Goal: Information Seeking & Learning: Learn about a topic

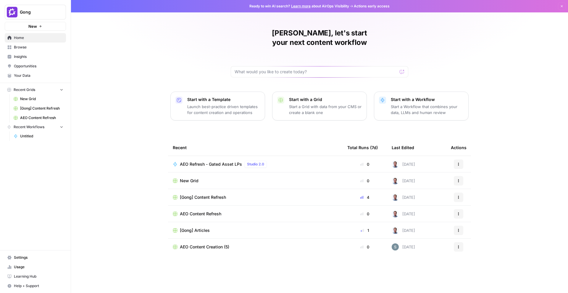
click at [34, 15] on button "Gong" at bounding box center [35, 12] width 61 height 15
type input "syn"
click at [54, 29] on input "syn" at bounding box center [57, 29] width 80 height 6
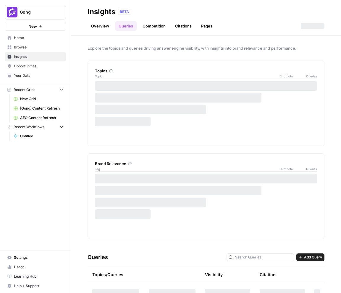
click at [41, 15] on span "Gong" at bounding box center [38, 12] width 36 height 6
type input "syn"
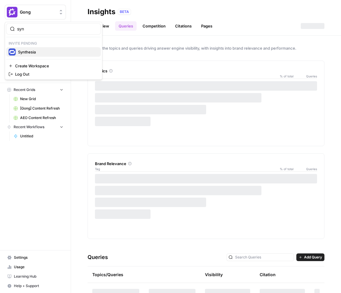
click at [38, 51] on span "Synthesia" at bounding box center [57, 52] width 78 height 6
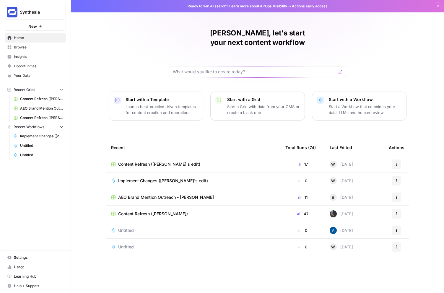
click at [35, 54] on span "Insights" at bounding box center [38, 56] width 49 height 5
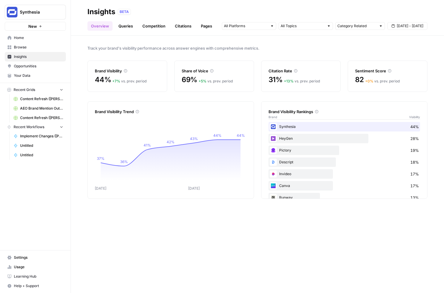
click at [203, 29] on link "Pages" at bounding box center [206, 25] width 18 height 9
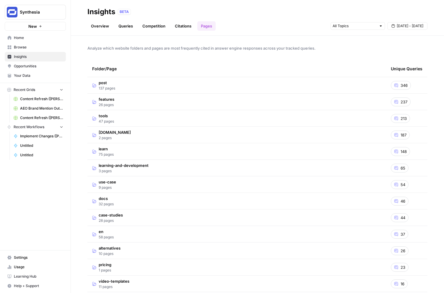
click at [128, 27] on link "Queries" at bounding box center [126, 25] width 22 height 9
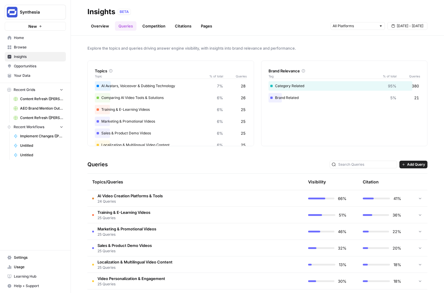
click at [103, 27] on link "Overview" at bounding box center [99, 25] width 25 height 9
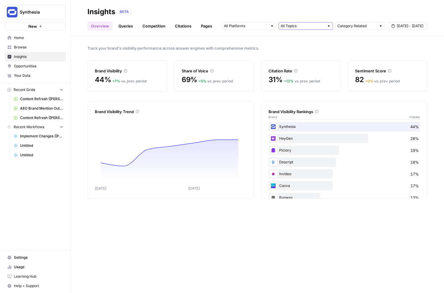
click at [303, 24] on input "text" at bounding box center [303, 26] width 44 height 6
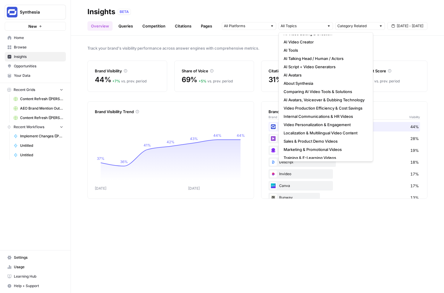
scroll to position [129, 0]
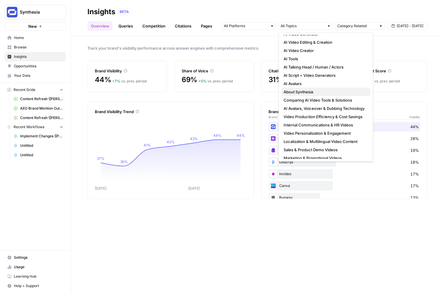
click at [304, 91] on span "About Synthesia" at bounding box center [325, 92] width 82 height 6
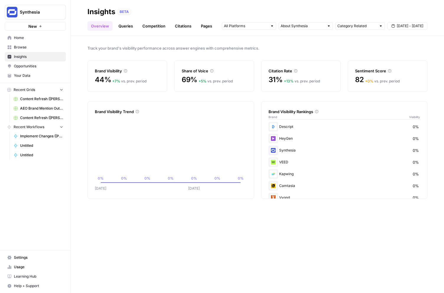
click at [300, 239] on div "Track your brand's visibility performance across answer engines with comprehens…" at bounding box center [257, 164] width 373 height 257
click at [123, 23] on link "Queries" at bounding box center [126, 25] width 22 height 9
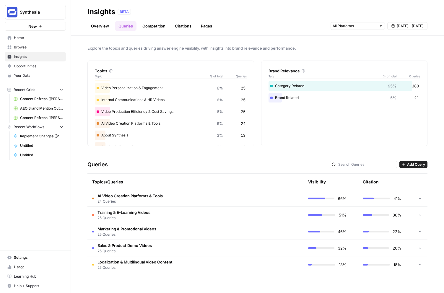
scroll to position [68, 0]
click at [134, 134] on div "About Synthesia 3% 13" at bounding box center [171, 136] width 152 height 9
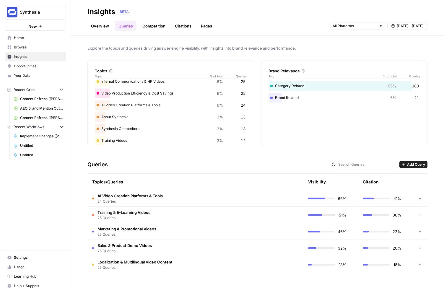
scroll to position [88, 0]
click at [106, 24] on link "Overview" at bounding box center [99, 25] width 25 height 9
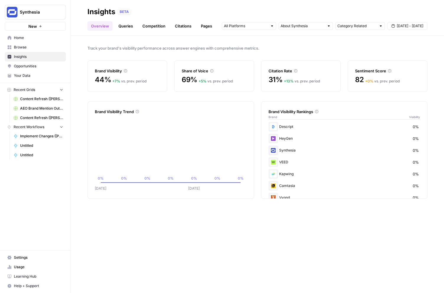
click at [123, 28] on link "Queries" at bounding box center [126, 25] width 22 height 9
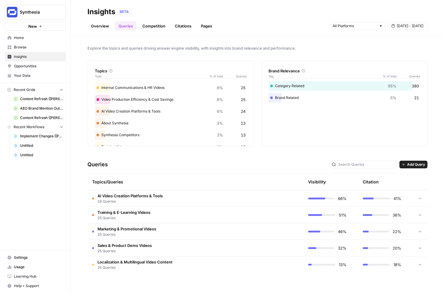
scroll to position [79, 0]
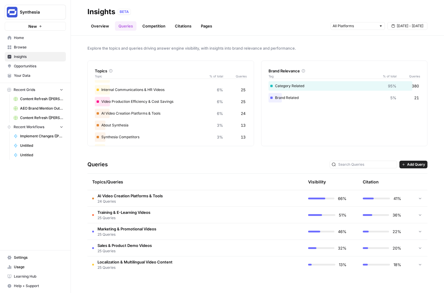
drag, startPoint x: 248, startPoint y: 124, endPoint x: 244, endPoint y: 125, distance: 4.5
click at [244, 125] on div "Topics Topic % of total Queries AI Avatars, Voiceover & Dubbing Technology 7% 2…" at bounding box center [170, 104] width 167 height 86
click at [247, 76] on div "Topics Topic % of total Queries AI Avatars, Voiceover & Dubbing Technology 7% 2…" at bounding box center [170, 104] width 167 height 86
drag, startPoint x: 247, startPoint y: 76, endPoint x: 236, endPoint y: 76, distance: 10.9
click at [236, 76] on div "Topics Topic % of total Queries AI Avatars, Voiceover & Dubbing Technology 7% 2…" at bounding box center [170, 104] width 167 height 86
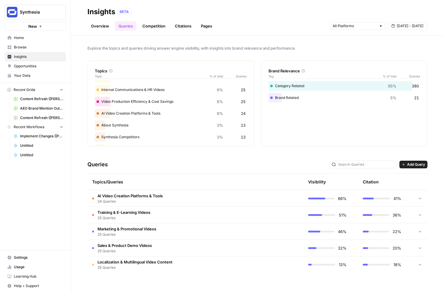
drag, startPoint x: 240, startPoint y: 126, endPoint x: 248, endPoint y: 126, distance: 7.4
click at [248, 126] on div "Topics Topic % of total Queries AI Avatars, Voiceover & Dubbing Technology 7% 2…" at bounding box center [170, 104] width 167 height 86
click at [247, 126] on div "Topics Topic % of total Queries AI Avatars, Voiceover & Dubbing Technology 7% 2…" at bounding box center [170, 104] width 167 height 86
click at [246, 126] on div "About Synthesia 3% 13" at bounding box center [171, 125] width 152 height 9
click at [243, 125] on span "13" at bounding box center [243, 125] width 5 height 6
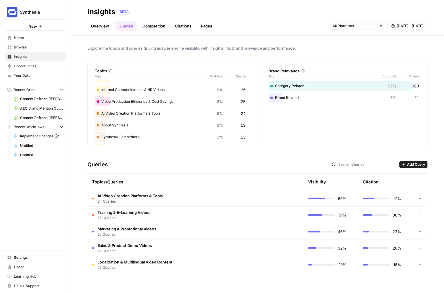
click at [243, 125] on span "13" at bounding box center [243, 125] width 5 height 6
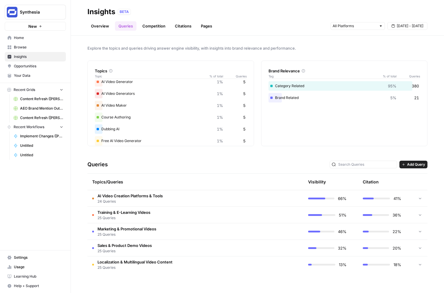
scroll to position [330, 0]
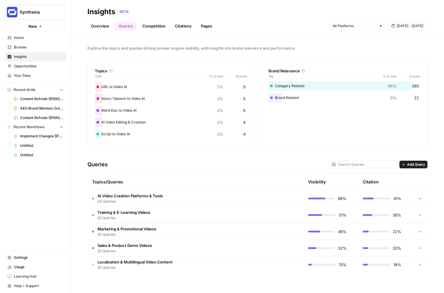
click at [241, 161] on div "Queries Add Query" at bounding box center [257, 165] width 340 height 18
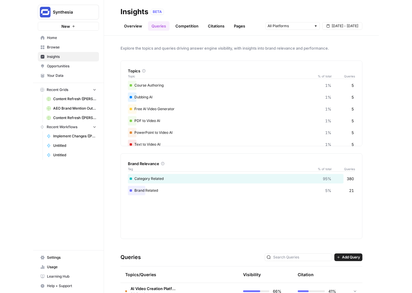
scroll to position [82, 0]
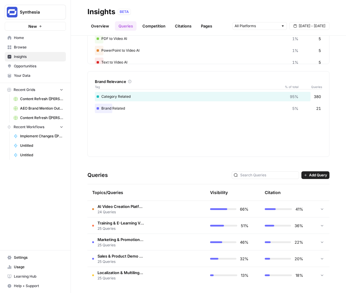
click at [231, 67] on div "Topics Topic % of total Queries AI Avatars, Voiceover & Dubbing Technology 7% 2…" at bounding box center [208, 67] width 242 height 179
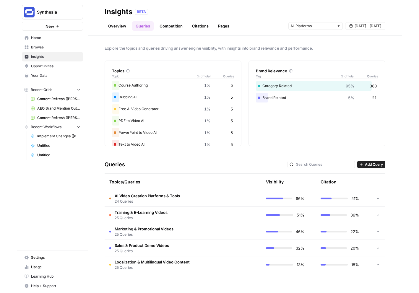
scroll to position [0, 0]
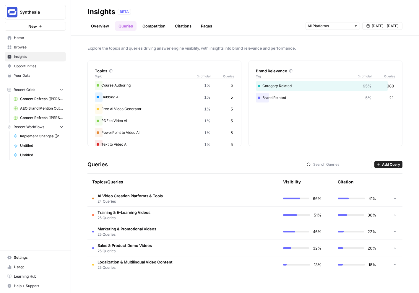
click at [148, 162] on div "Queries Add Query" at bounding box center [244, 165] width 315 height 18
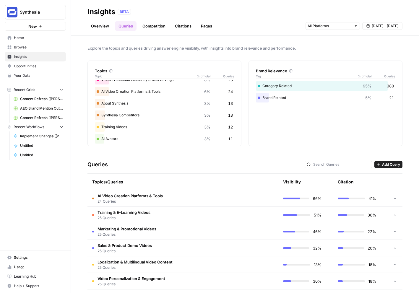
scroll to position [197, 0]
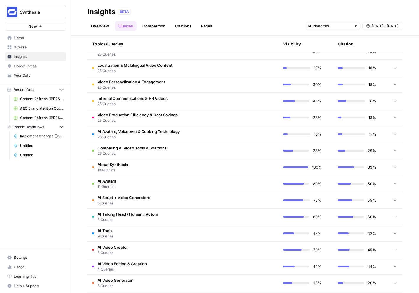
click at [181, 163] on td "About Synthesia 13 Queries" at bounding box center [154, 167] width 135 height 16
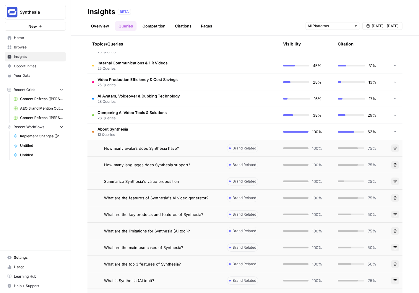
scroll to position [231, 0]
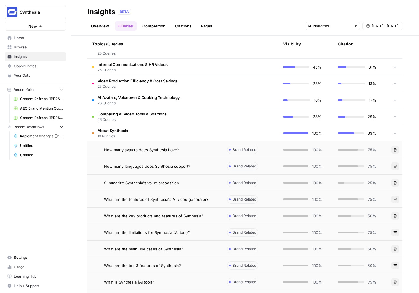
click at [146, 151] on span "How many avatars does Synthesia have?" at bounding box center [141, 150] width 75 height 6
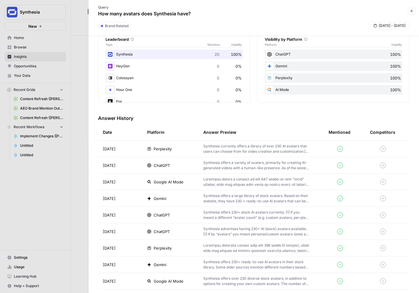
scroll to position [134, 0]
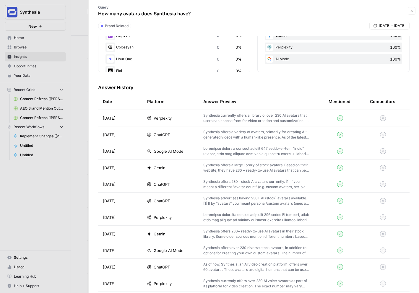
click at [411, 11] on icon "button" at bounding box center [412, 11] width 4 height 4
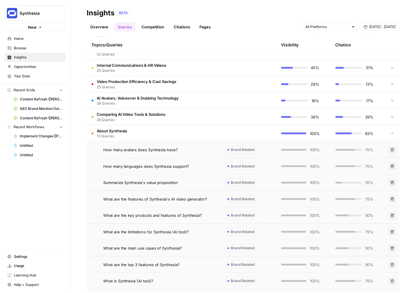
scroll to position [190, 0]
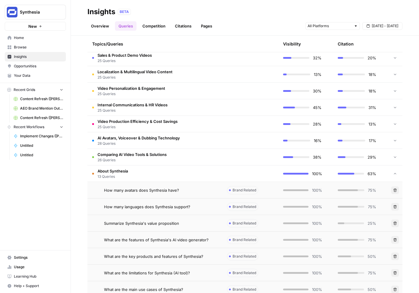
click at [101, 26] on link "Overview" at bounding box center [99, 25] width 25 height 9
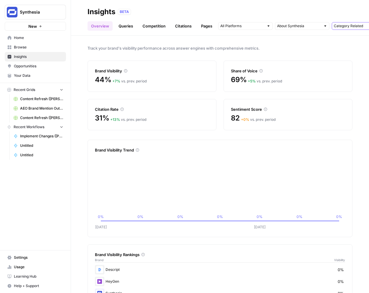
click at [342, 27] on input "text" at bounding box center [353, 26] width 39 height 6
click at [351, 48] on span "Brand Related" at bounding box center [342, 47] width 37 height 6
type input "Brand Related"
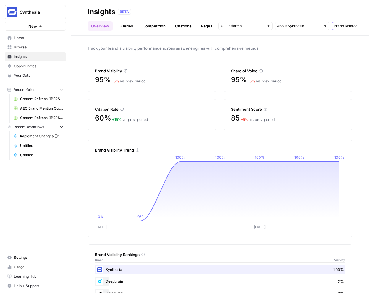
click at [352, 26] on input "text" at bounding box center [353, 26] width 39 height 6
click at [347, 40] on span "All Queries" at bounding box center [342, 39] width 37 height 6
type input "All Queries"
click at [349, 27] on input "text" at bounding box center [353, 26] width 39 height 6
click at [348, 58] on span "Category Related" at bounding box center [342, 56] width 37 height 6
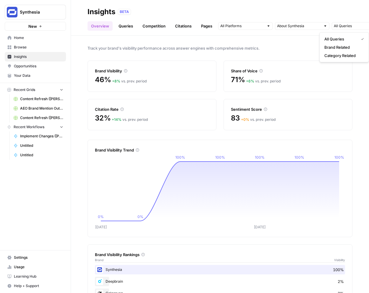
type input "Category Related"
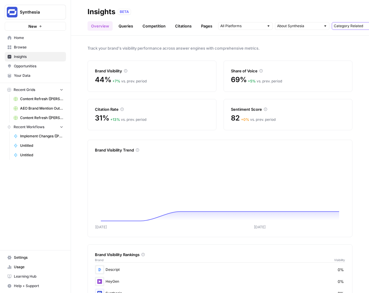
click at [348, 24] on input "text" at bounding box center [353, 26] width 39 height 6
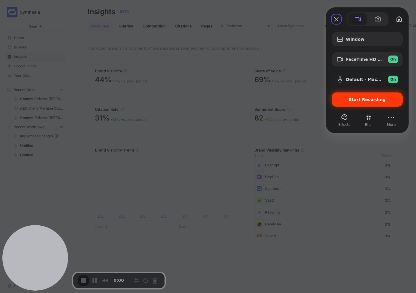
type input "Category Related"
click at [364, 102] on div "Start Recording" at bounding box center [366, 100] width 71 height 14
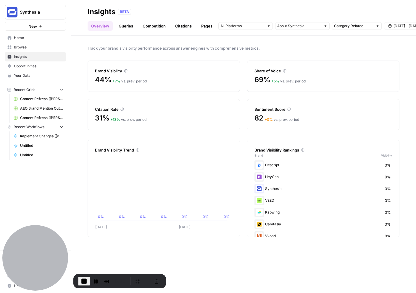
click at [131, 26] on link "Queries" at bounding box center [126, 25] width 22 height 9
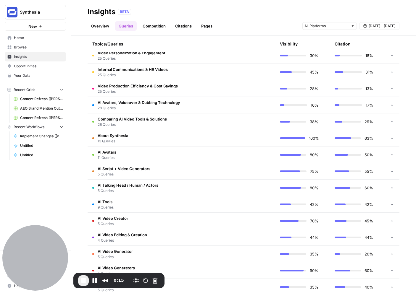
scroll to position [252, 0]
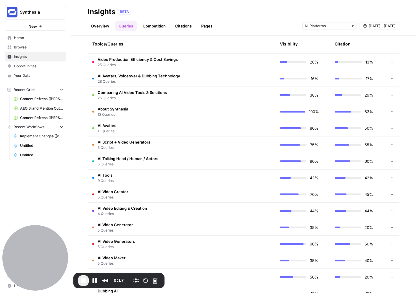
click at [127, 111] on span "About Synthesia" at bounding box center [113, 109] width 30 height 6
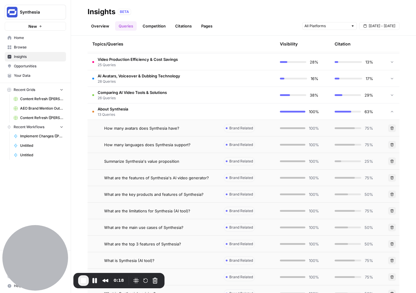
click at [155, 129] on span "How many avatars does Synthesia have?" at bounding box center [141, 128] width 75 height 6
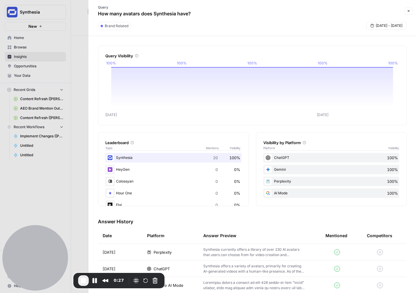
click at [410, 12] on button "Close" at bounding box center [408, 11] width 8 height 8
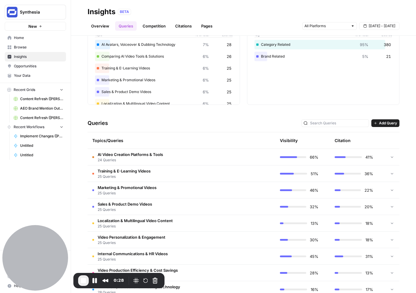
scroll to position [26, 0]
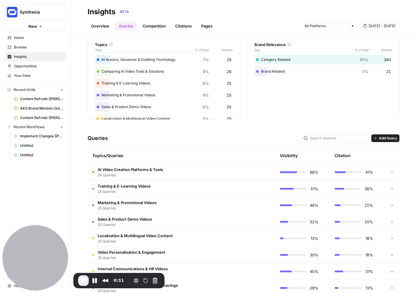
click at [106, 27] on link "Overview" at bounding box center [99, 25] width 25 height 9
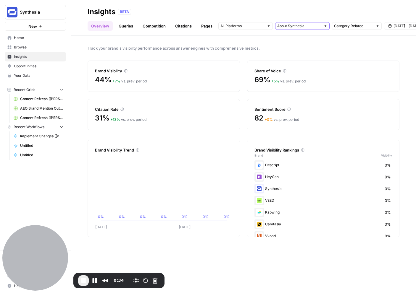
click at [293, 27] on input "text" at bounding box center [299, 26] width 44 height 6
click at [317, 17] on div "Overview Queries Competition Citations Pages Category Related [DATE] - [DATE]" at bounding box center [243, 24] width 312 height 14
click at [365, 25] on input "text" at bounding box center [353, 26] width 39 height 6
click at [362, 47] on span "Brand Related" at bounding box center [354, 47] width 37 height 6
type input "Brand Related"
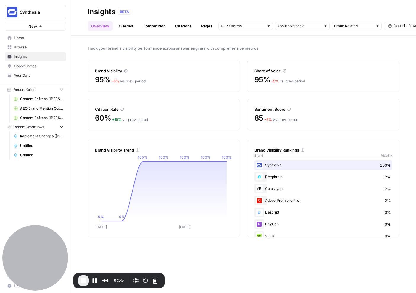
click at [357, 30] on div "Brand Related [DATE] - [DATE]" at bounding box center [321, 25] width 206 height 9
click at [353, 25] on input "text" at bounding box center [353, 26] width 39 height 6
click at [341, 56] on span "Category Related" at bounding box center [354, 56] width 37 height 6
type input "Category Related"
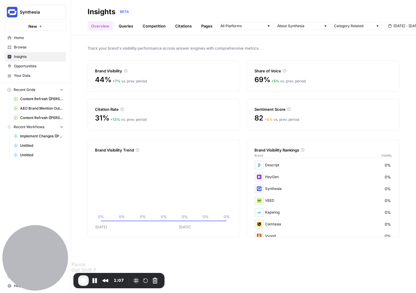
click at [82, 280] on span "End Recording" at bounding box center [83, 280] width 7 height 7
